Goal: Task Accomplishment & Management: Use online tool/utility

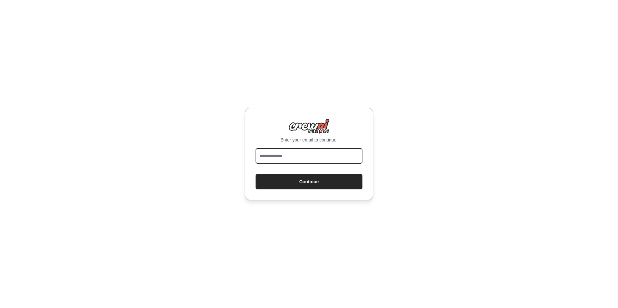
click at [314, 149] on input "email" at bounding box center [308, 155] width 107 height 15
type input "**********"
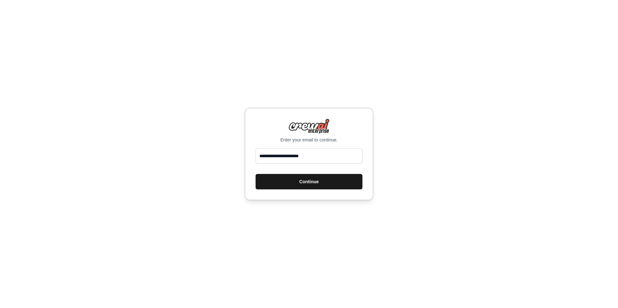
click at [322, 179] on button "Continue" at bounding box center [308, 181] width 107 height 15
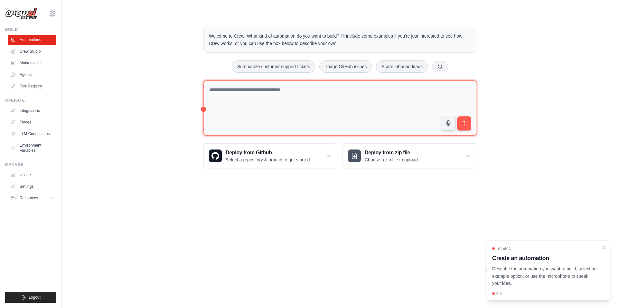
click at [288, 105] on textarea at bounding box center [339, 108] width 273 height 56
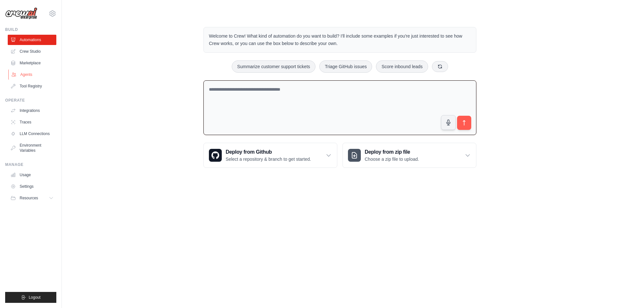
click at [24, 77] on link "Agents" at bounding box center [32, 74] width 49 height 10
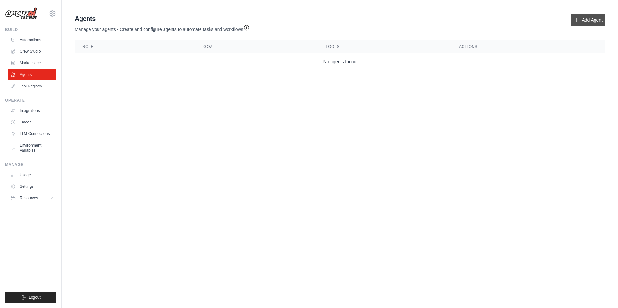
click at [599, 22] on link "Add Agent" at bounding box center [588, 20] width 34 height 12
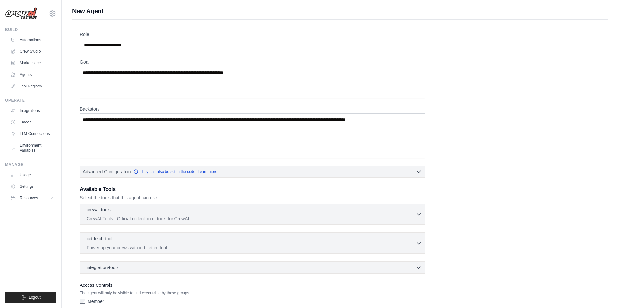
click at [591, 20] on div "Role Goal Backstory Advanced Configuration They can also be set in the code. Le…" at bounding box center [339, 179] width 535 height 319
click at [156, 52] on div "Role Goal Backstory Advanced Configuration They can also be set in the code. Le…" at bounding box center [340, 173] width 520 height 285
click at [155, 43] on input "Role" at bounding box center [252, 45] width 345 height 12
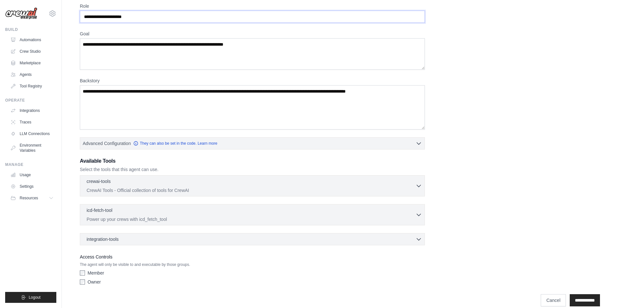
scroll to position [37, 0]
